Goal: Find specific page/section: Find specific page/section

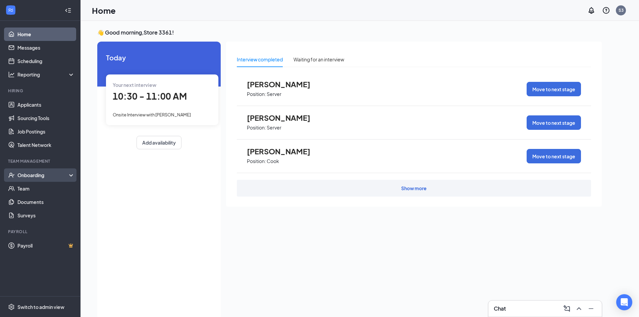
click at [24, 172] on div "Onboarding" at bounding box center [43, 175] width 52 height 7
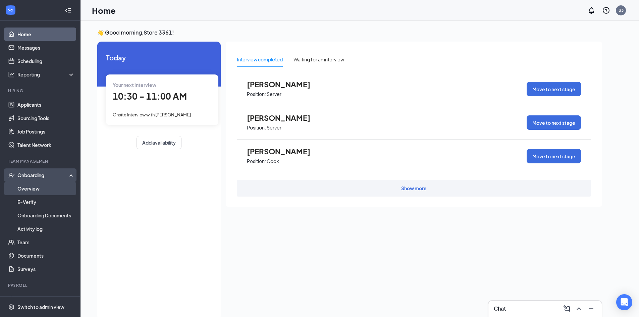
click at [22, 187] on link "Overview" at bounding box center [45, 188] width 57 height 13
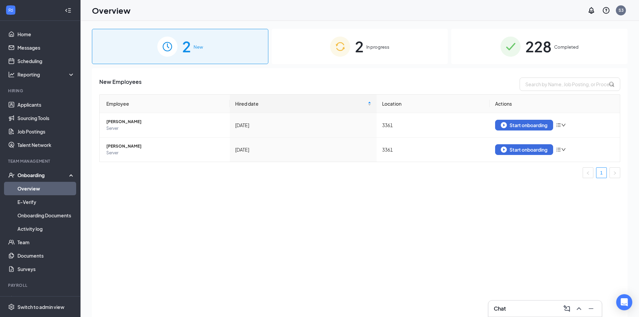
click at [548, 45] on span "228" at bounding box center [538, 46] width 26 height 23
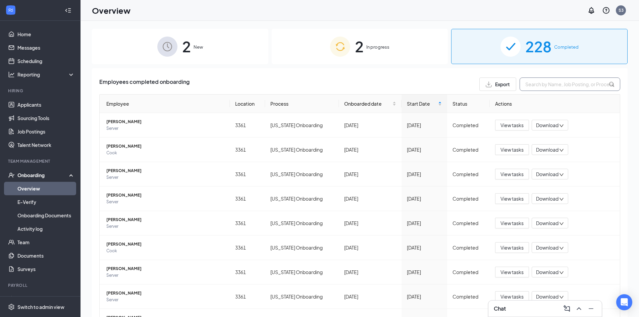
click at [521, 80] on input "text" at bounding box center [569, 83] width 101 height 13
click at [525, 80] on input "text" at bounding box center [569, 83] width 101 height 13
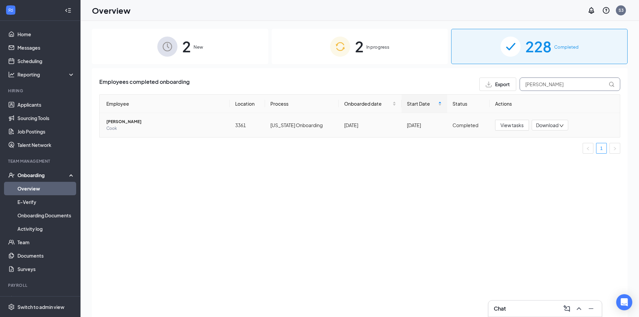
type input "[PERSON_NAME]"
click at [129, 121] on span "[PERSON_NAME]" at bounding box center [165, 121] width 118 height 7
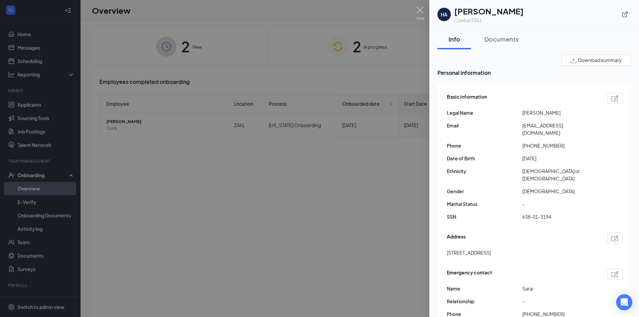
click at [422, 5] on div at bounding box center [319, 158] width 639 height 317
